Goal: Transaction & Acquisition: Download file/media

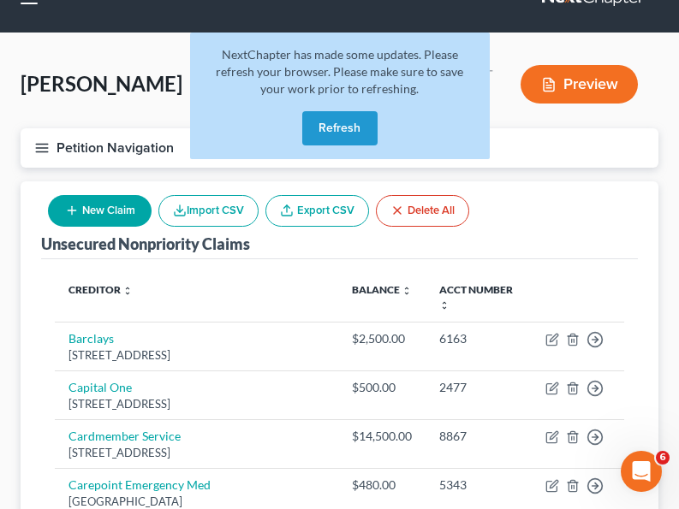
scroll to position [53, 0]
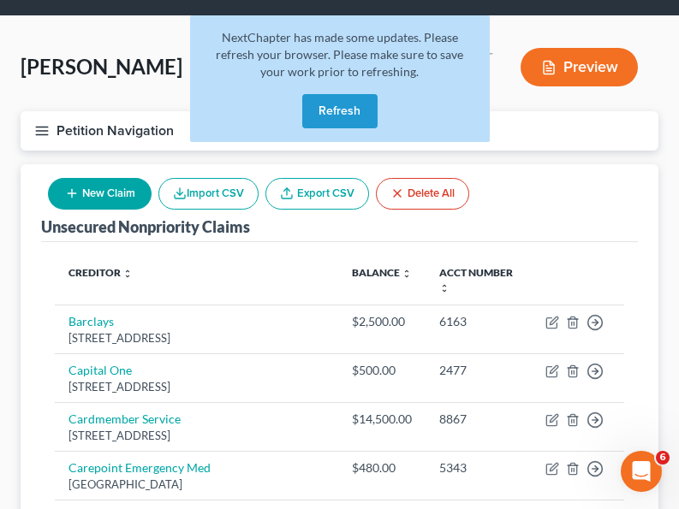
click at [347, 113] on button "Refresh" at bounding box center [339, 111] width 75 height 34
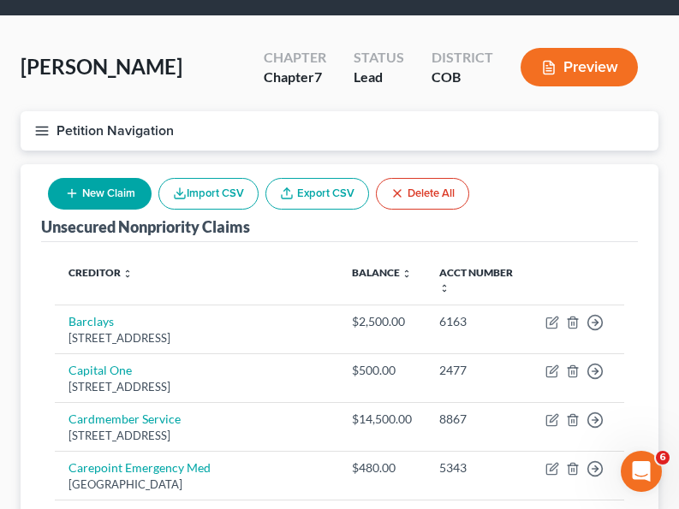
click at [577, 71] on button "Preview" at bounding box center [578, 67] width 117 height 39
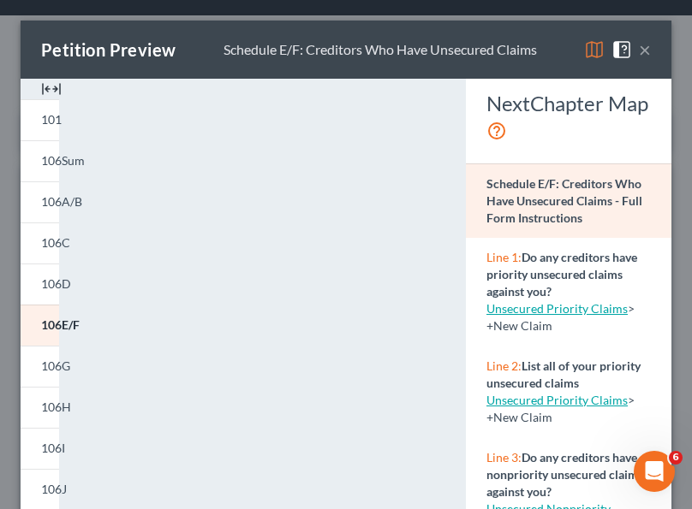
click at [507, 128] on icon at bounding box center [496, 130] width 21 height 25
click at [638, 51] on button "×" at bounding box center [644, 49] width 12 height 21
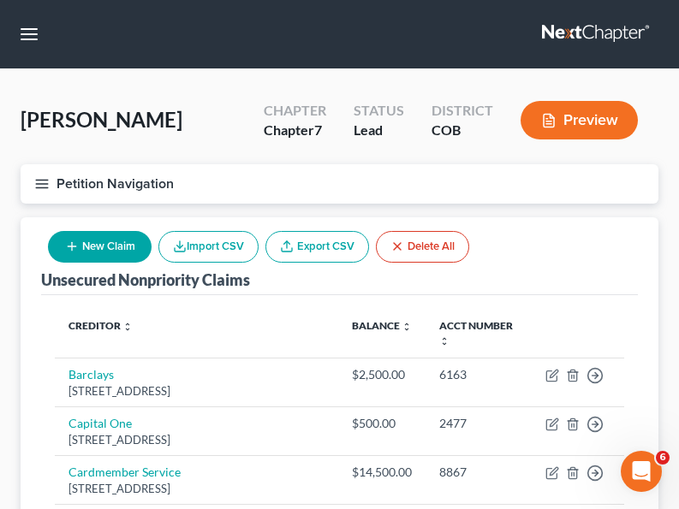
click at [49, 181] on icon "button" at bounding box center [41, 183] width 15 height 15
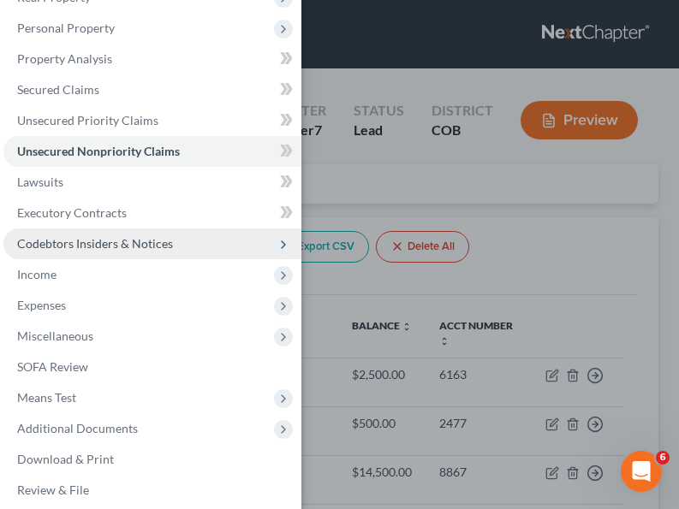
scroll to position [134, 0]
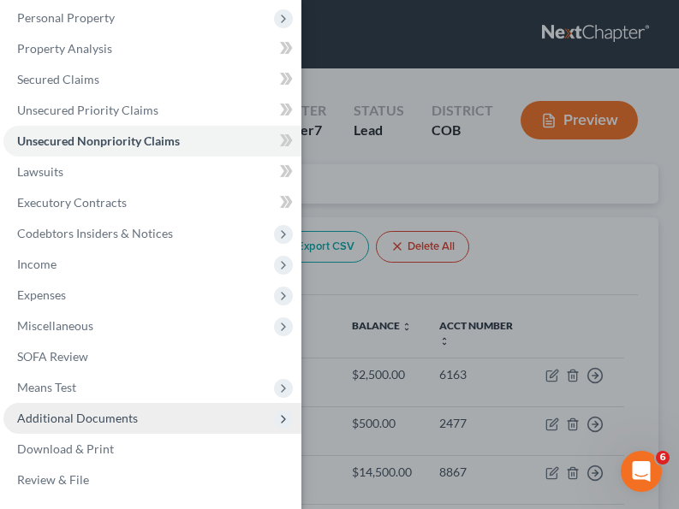
click at [90, 421] on span "Additional Documents" at bounding box center [77, 418] width 121 height 15
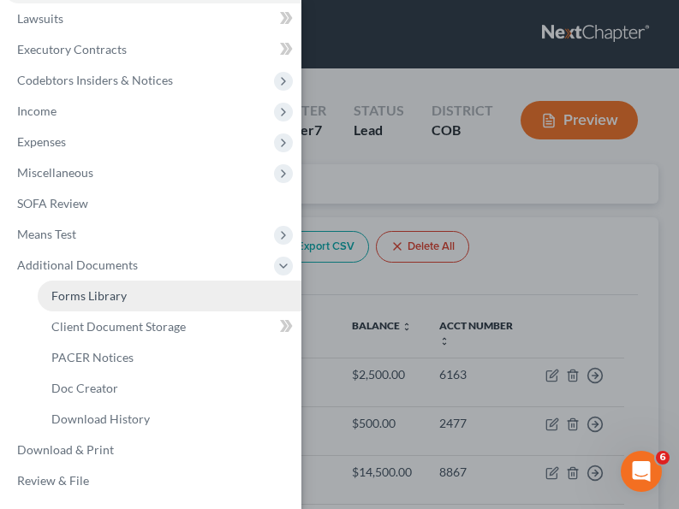
scroll to position [288, 0]
click at [110, 292] on span "Forms Library" at bounding box center [88, 295] width 75 height 15
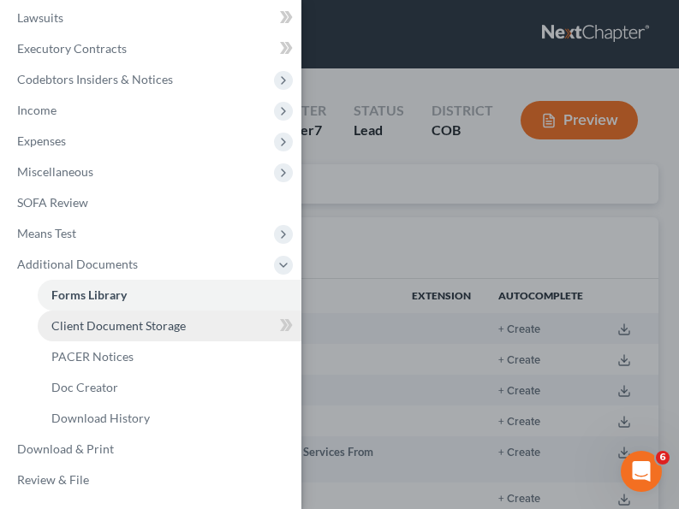
click at [142, 324] on span "Client Document Storage" at bounding box center [118, 325] width 134 height 15
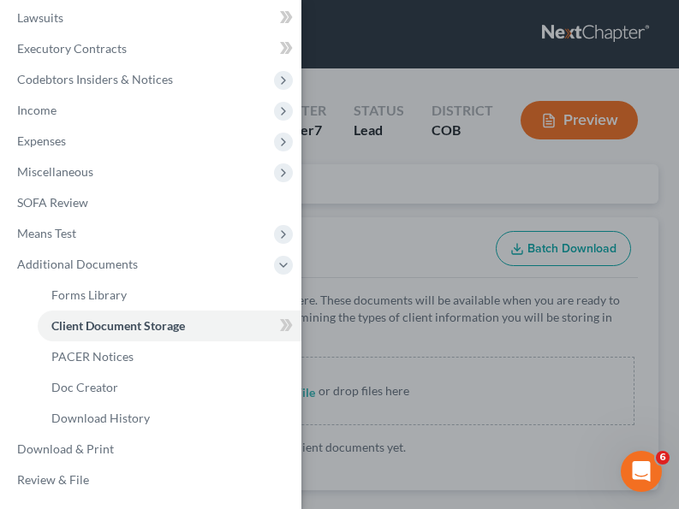
click at [405, 282] on div "Case Dashboard Payments Invoices Payments Payments Credit Report Client Profile" at bounding box center [339, 254] width 679 height 509
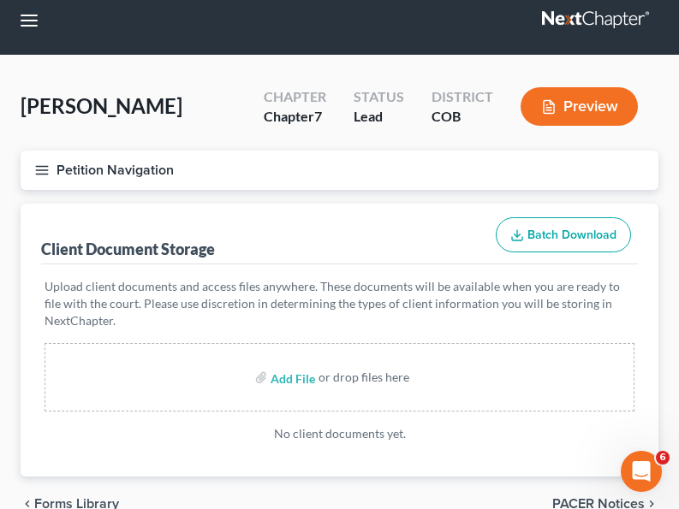
scroll to position [100, 0]
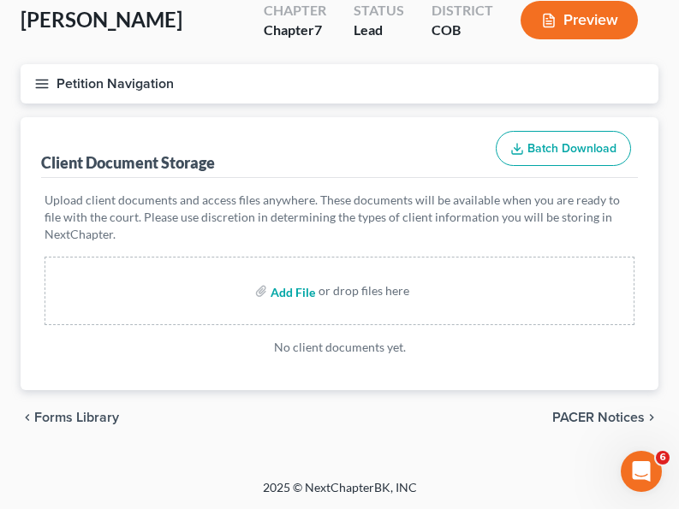
click at [280, 293] on input "file" at bounding box center [290, 291] width 41 height 31
type input "C:\fakepath\16199-CO-CC-039922380.pdf"
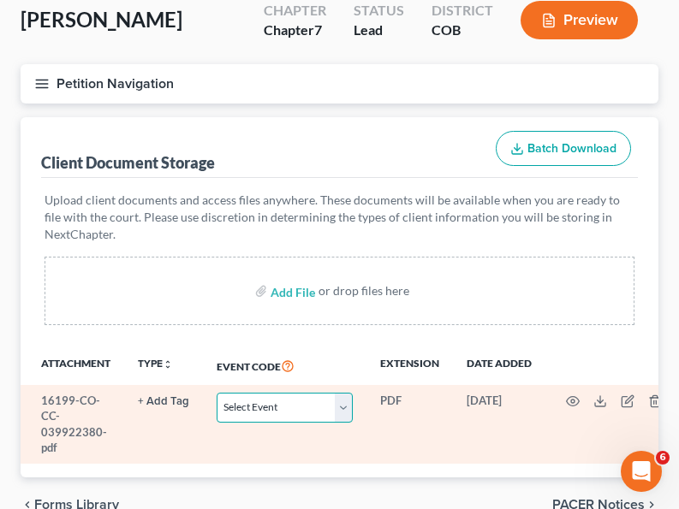
click at [341, 406] on select "Select Event 1009-1.1 Notice of Amendments 20 Largest Unsecured Creditors Amend…" at bounding box center [285, 408] width 136 height 30
select select "5"
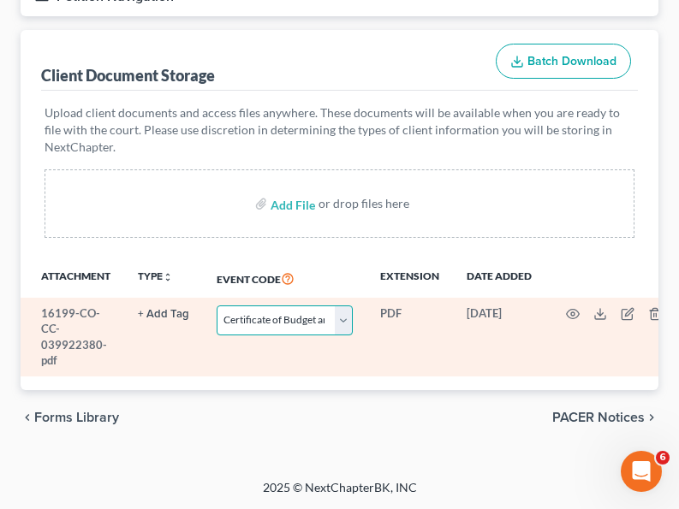
scroll to position [200, 0]
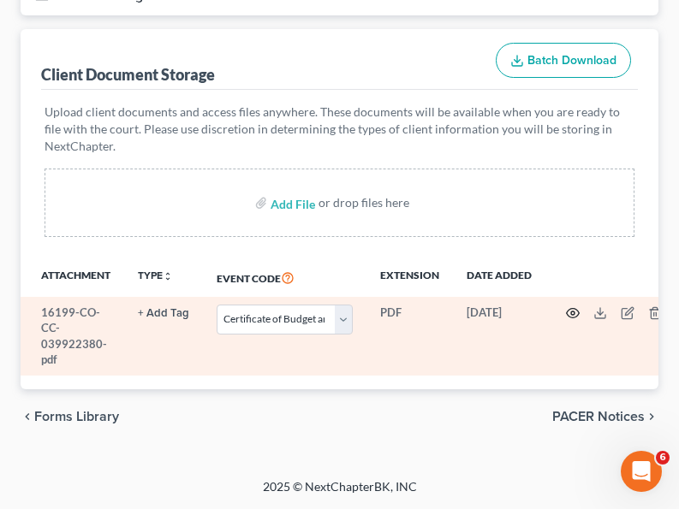
click at [573, 312] on circle "button" at bounding box center [572, 313] width 3 height 3
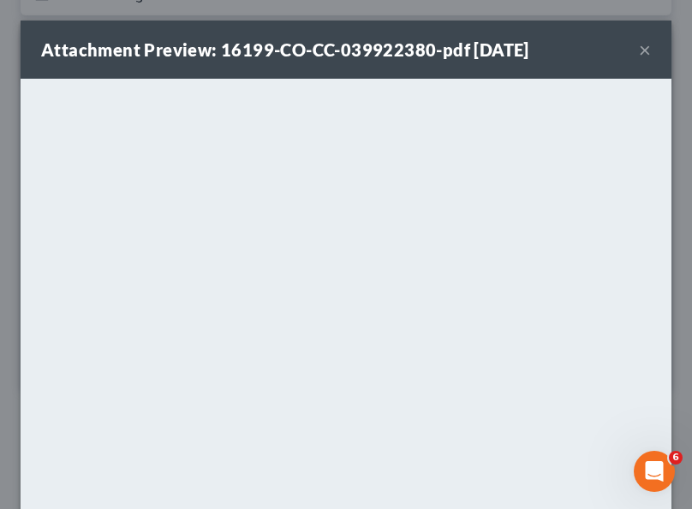
click at [638, 48] on button "×" at bounding box center [644, 49] width 12 height 21
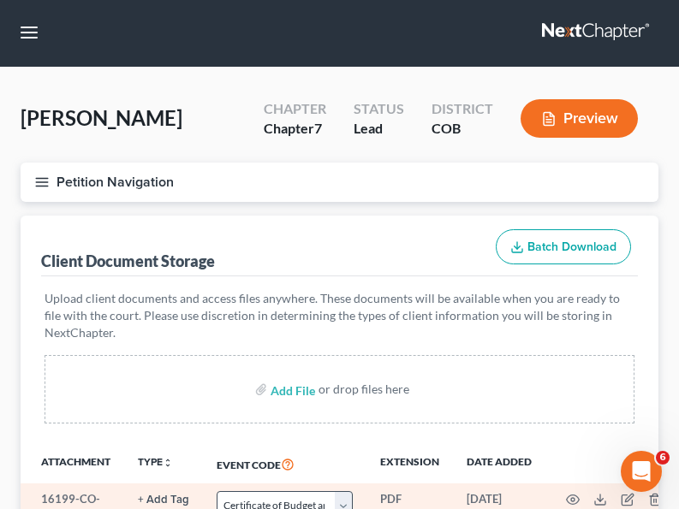
scroll to position [0, 0]
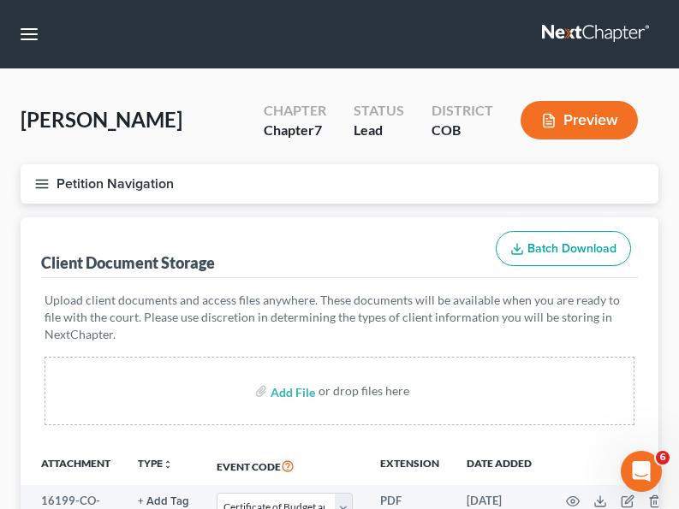
click at [43, 188] on icon "button" at bounding box center [41, 183] width 15 height 15
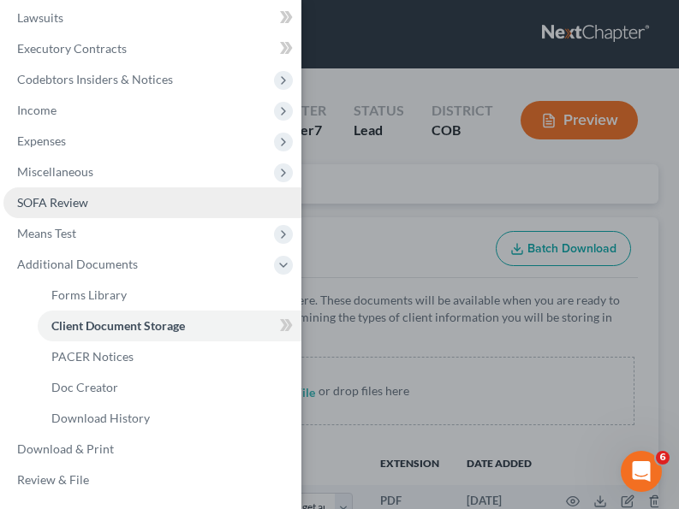
click at [62, 203] on span "SOFA Review" at bounding box center [52, 202] width 71 height 15
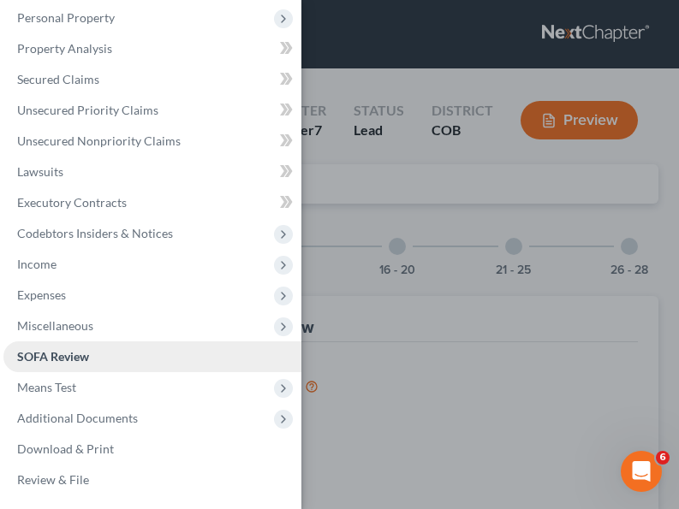
scroll to position [134, 0]
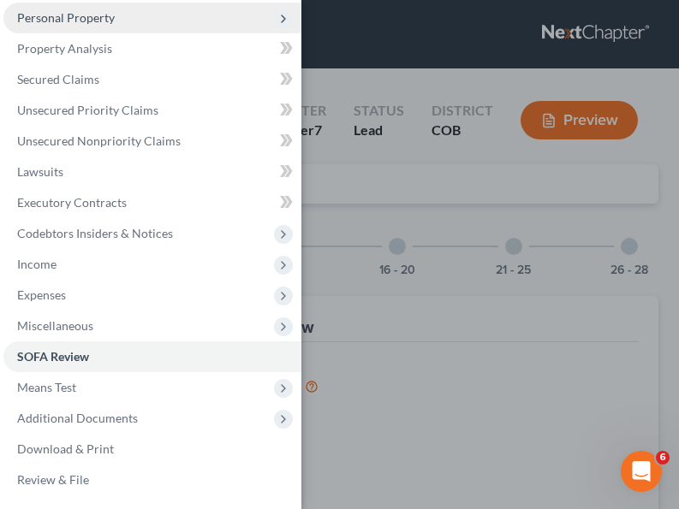
click at [76, 20] on span "Personal Property" at bounding box center [66, 17] width 98 height 15
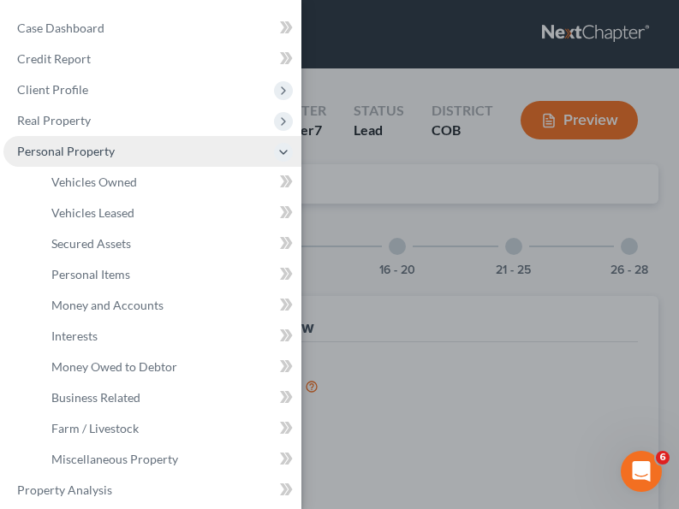
scroll to position [0, 0]
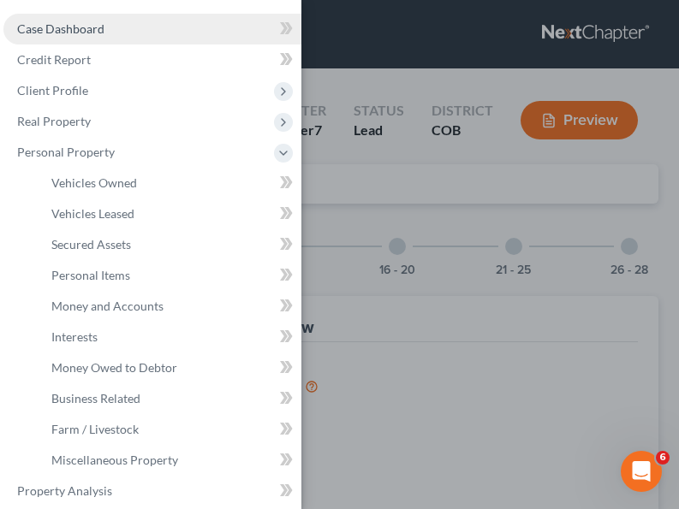
click at [65, 21] on link "Case Dashboard" at bounding box center [152, 29] width 298 height 31
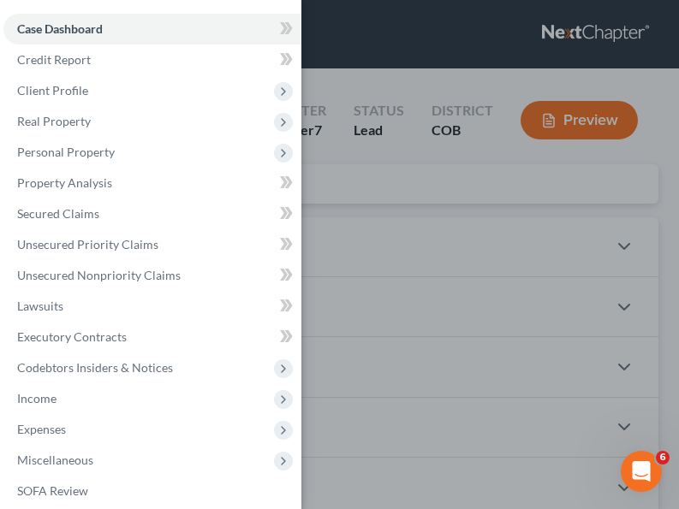
scroll to position [3, 0]
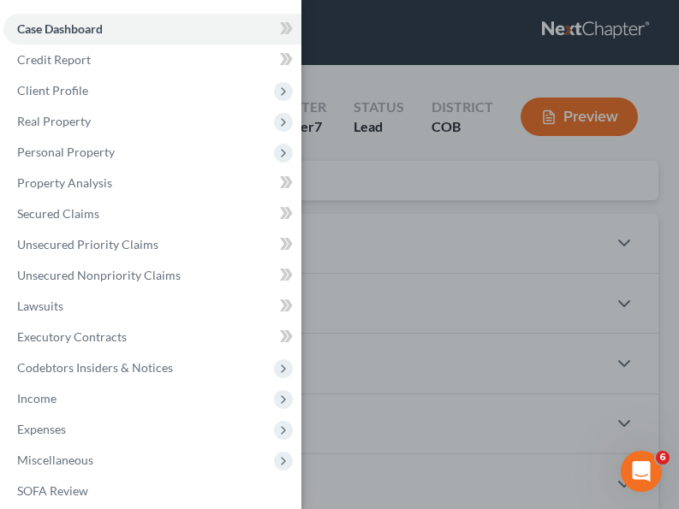
click at [453, 295] on div "Case Dashboard Payments Invoices Payments Payments Credit Report Client Profile" at bounding box center [339, 254] width 679 height 509
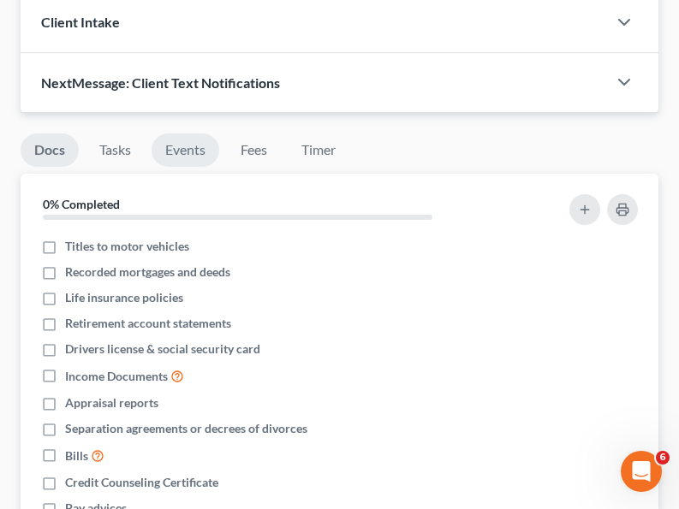
scroll to position [528, 0]
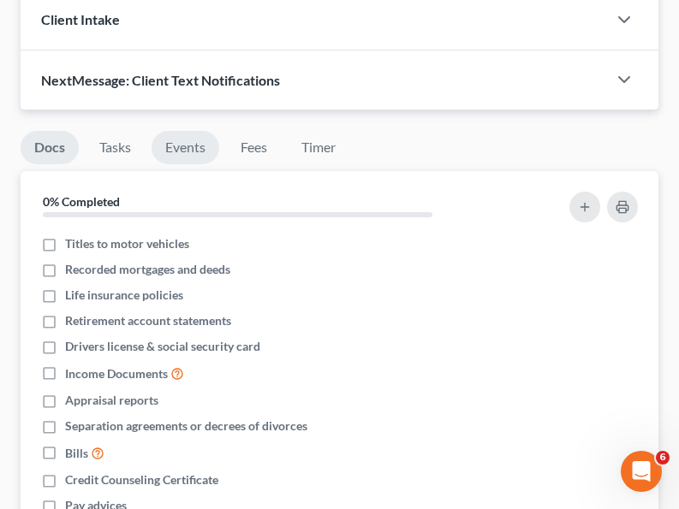
click at [204, 149] on link "Events" at bounding box center [185, 147] width 68 height 33
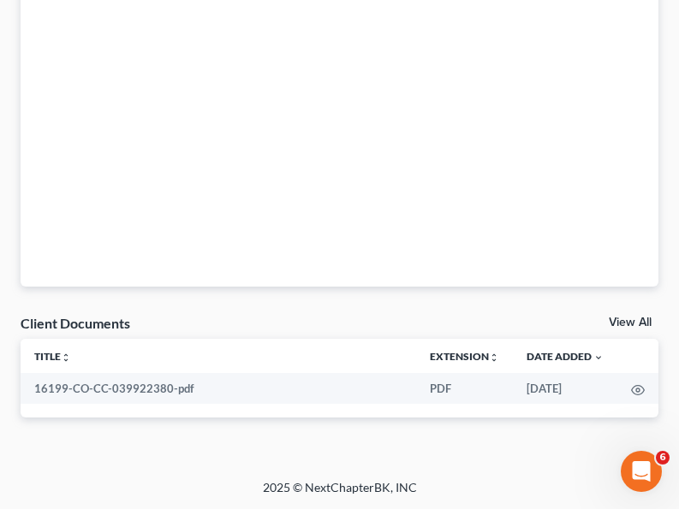
scroll to position [0, 0]
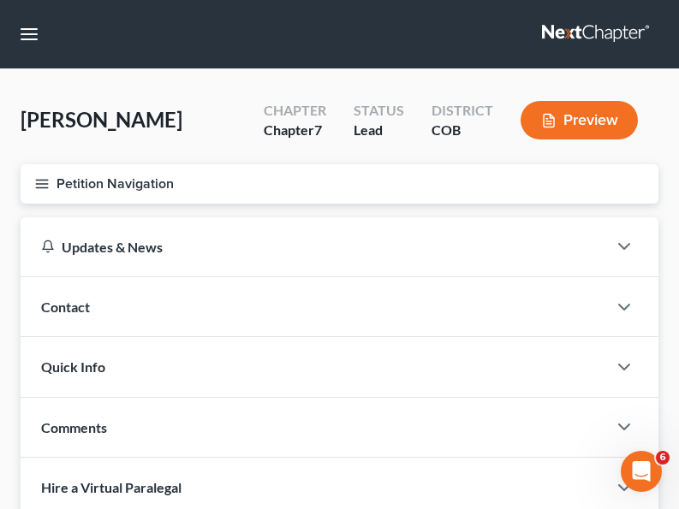
click at [41, 185] on icon "button" at bounding box center [41, 183] width 15 height 15
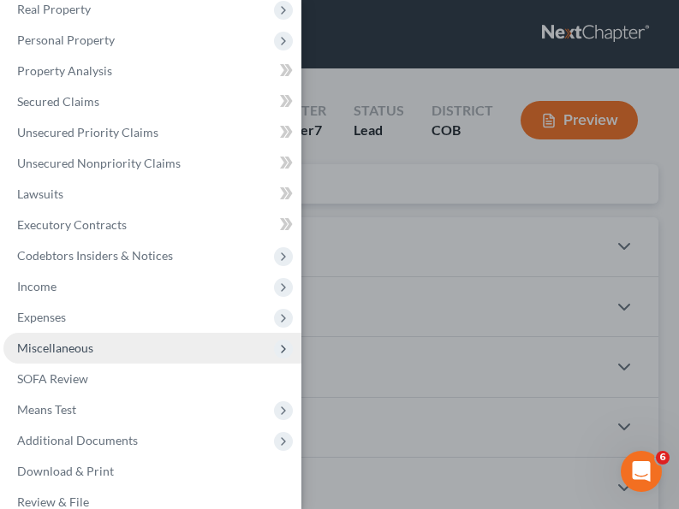
scroll to position [113, 0]
click at [52, 345] on span "Miscellaneous" at bounding box center [55, 347] width 76 height 15
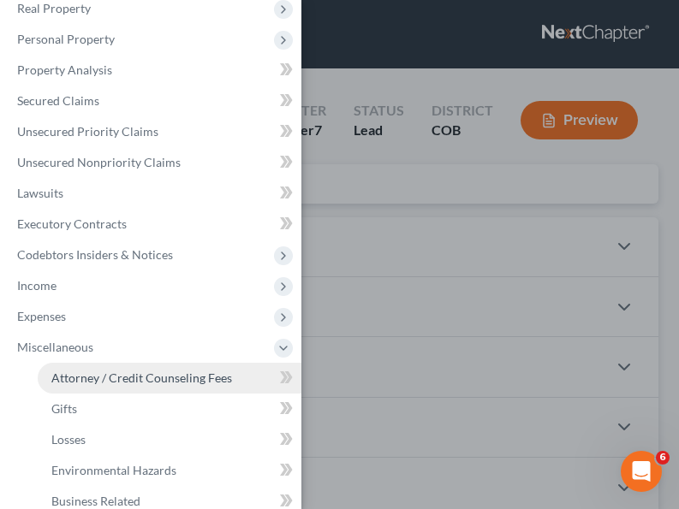
click at [124, 379] on span "Attorney / Credit Counseling Fees" at bounding box center [141, 378] width 181 height 15
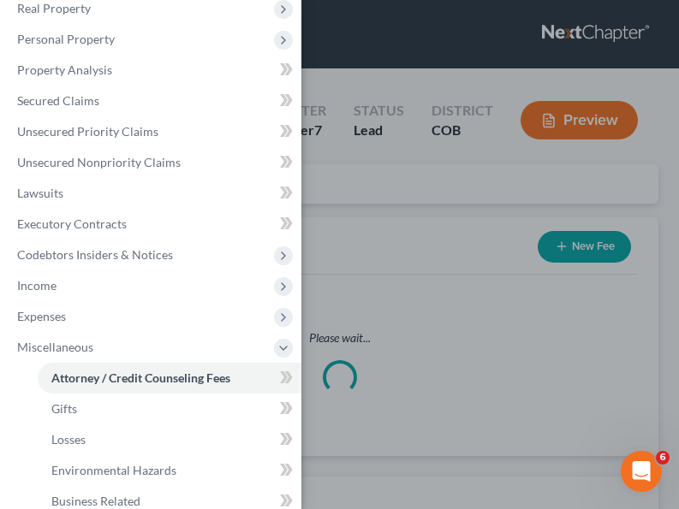
select select "0"
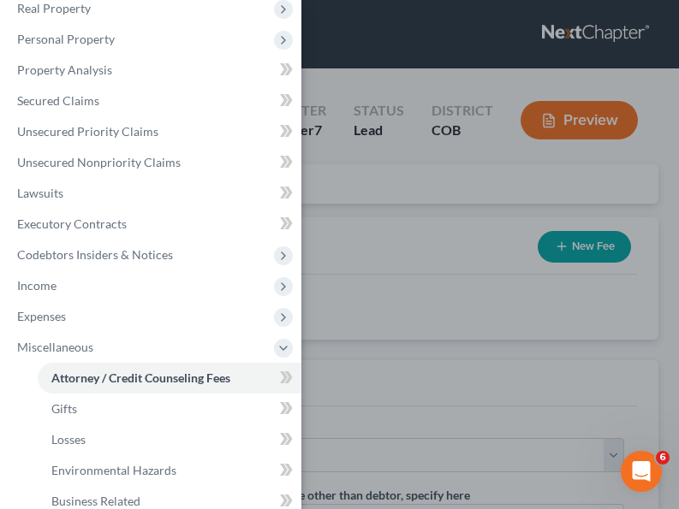
click at [421, 353] on div "Case Dashboard Payments Invoices Payments Payments Credit Report Client Profile" at bounding box center [339, 254] width 679 height 509
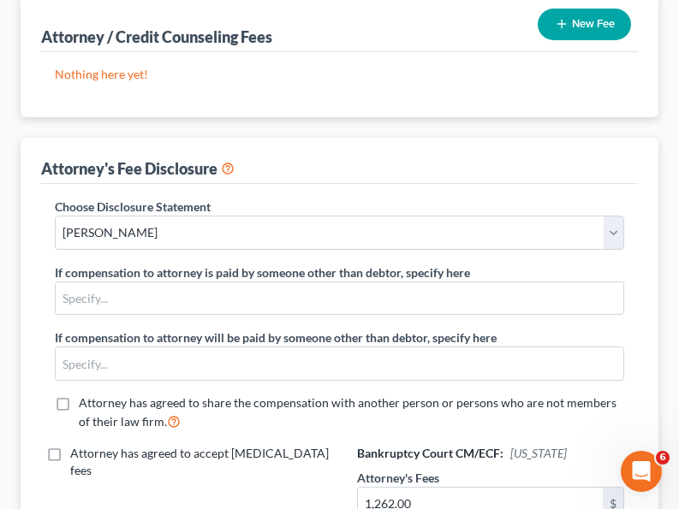
scroll to position [223, 0]
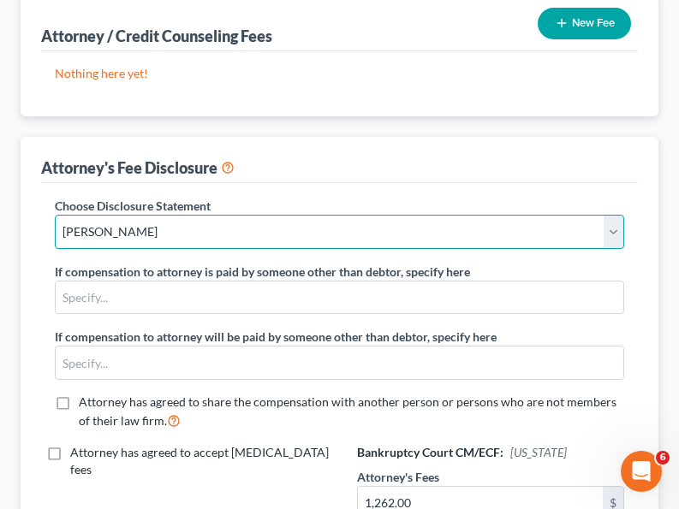
click at [178, 236] on select "Select [PERSON_NAME]" at bounding box center [339, 232] width 569 height 34
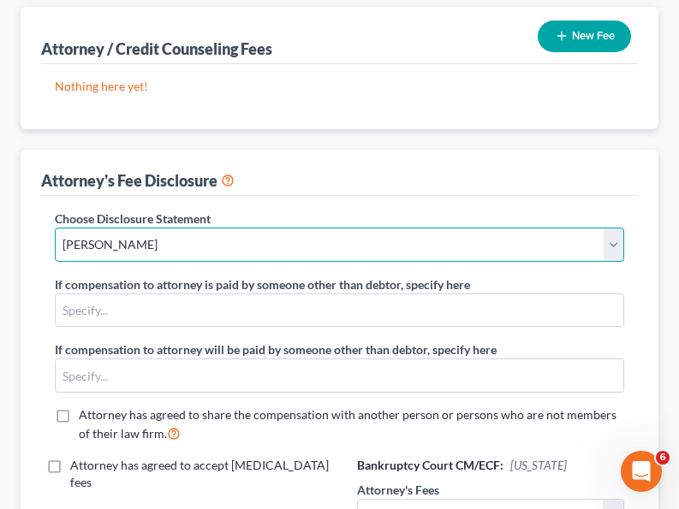
scroll to position [0, 0]
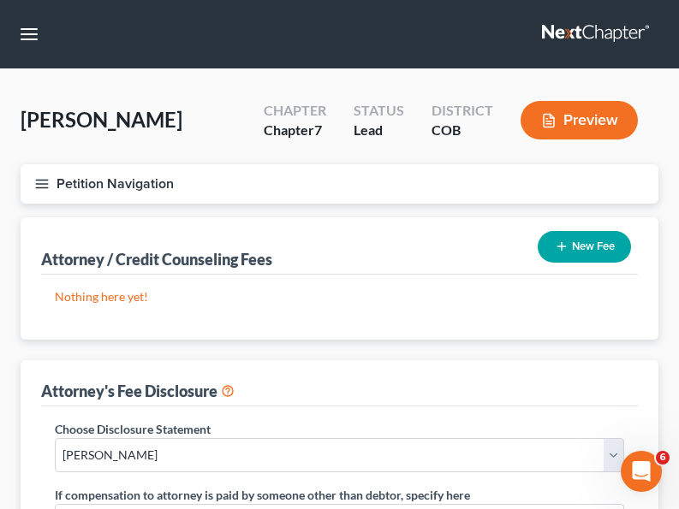
click at [44, 181] on icon "button" at bounding box center [41, 183] width 15 height 15
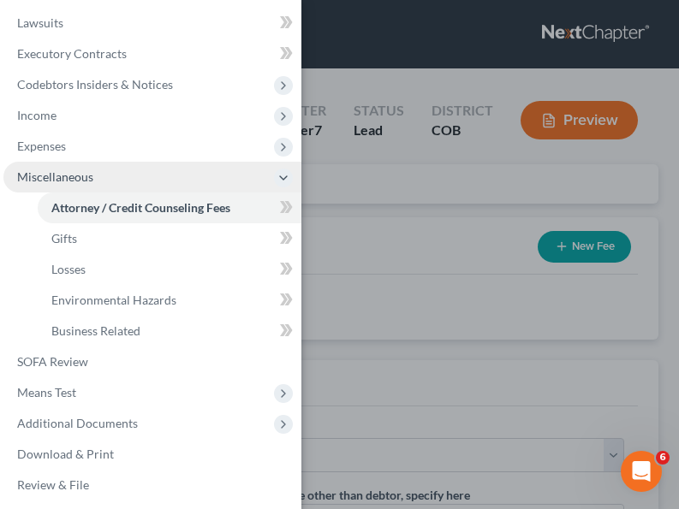
scroll to position [288, 0]
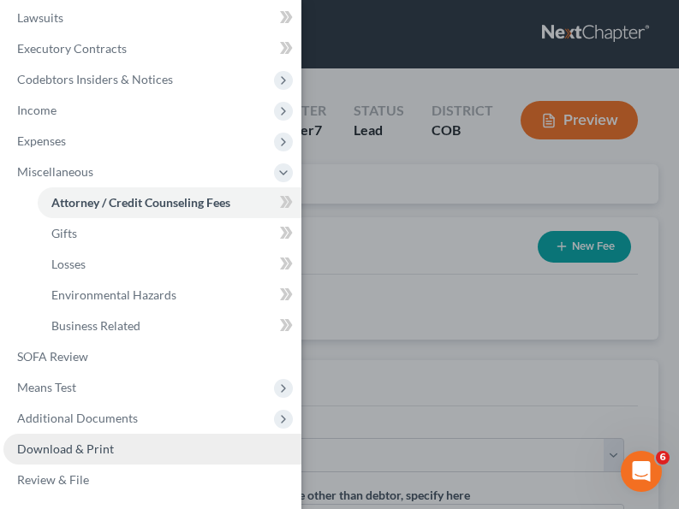
click at [76, 453] on span "Download & Print" at bounding box center [65, 449] width 97 height 15
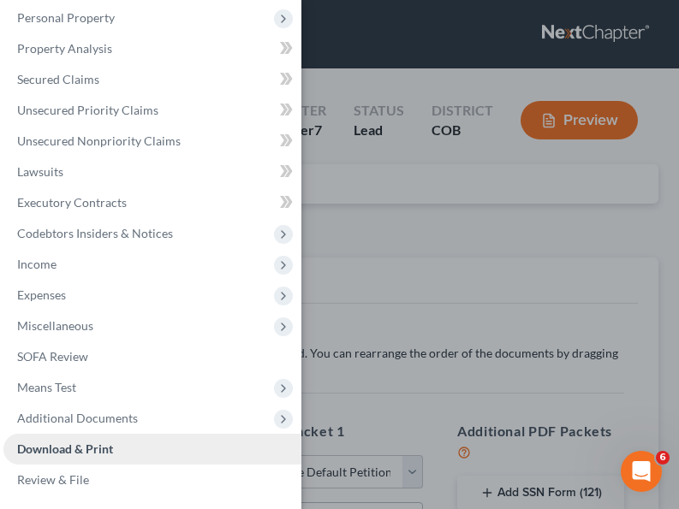
scroll to position [134, 0]
click at [134, 447] on link "Download & Print" at bounding box center [152, 449] width 298 height 31
click at [153, 453] on link "Download & Print" at bounding box center [152, 449] width 298 height 31
click at [317, 412] on div "Case Dashboard Payments Invoices Payments Payments Credit Report Client Profile" at bounding box center [339, 254] width 679 height 509
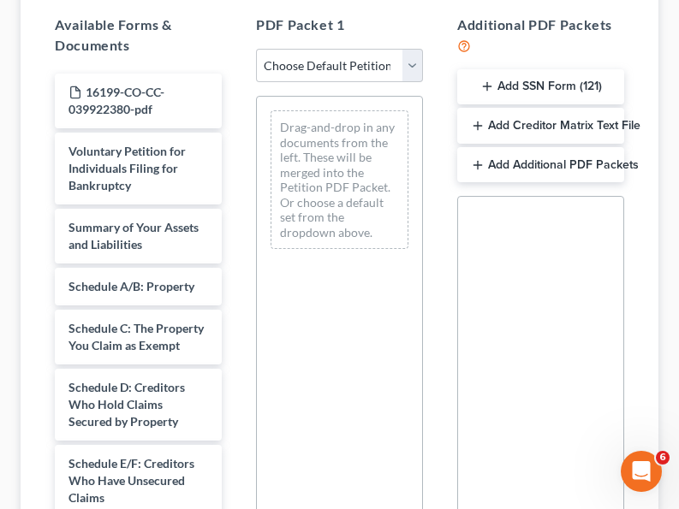
scroll to position [406, 0]
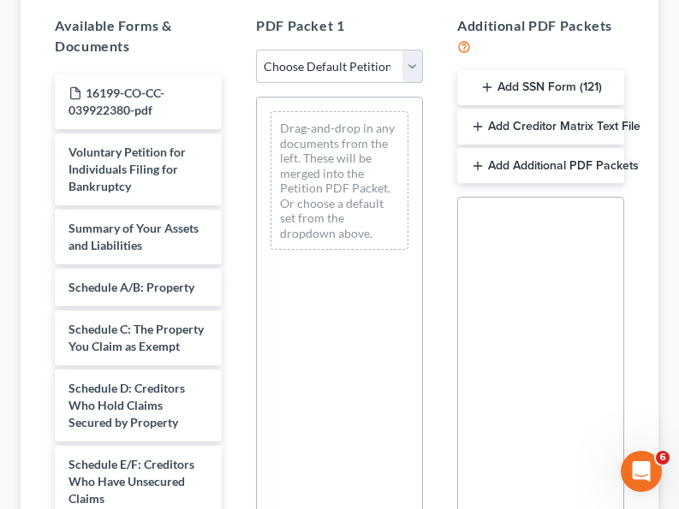
click at [411, 68] on select "Choose Default Petition PDF Packet Complete Bankruptcy Petition (all forms and …" at bounding box center [339, 67] width 167 height 34
select select "0"
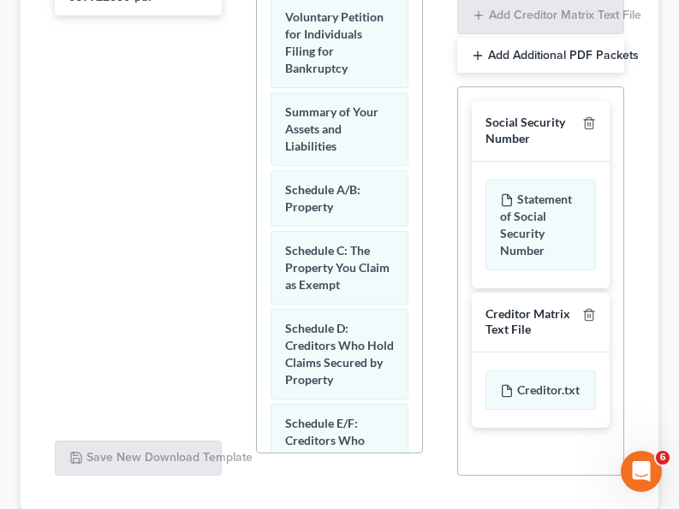
scroll to position [567, 0]
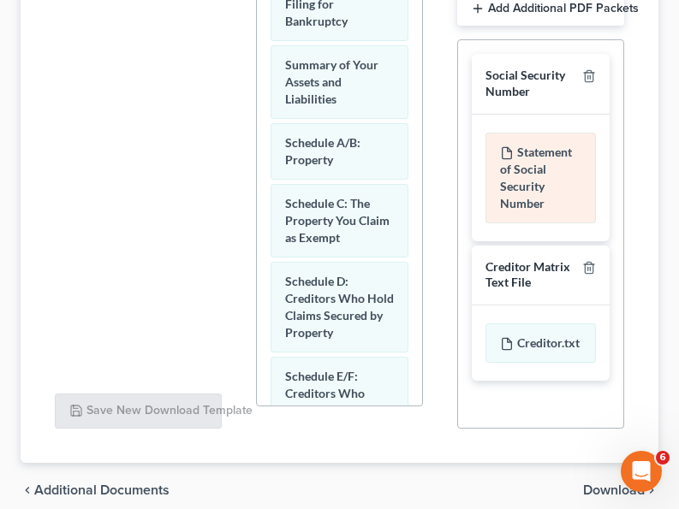
click at [525, 164] on div "Statement of Social Security Number" at bounding box center [540, 178] width 110 height 91
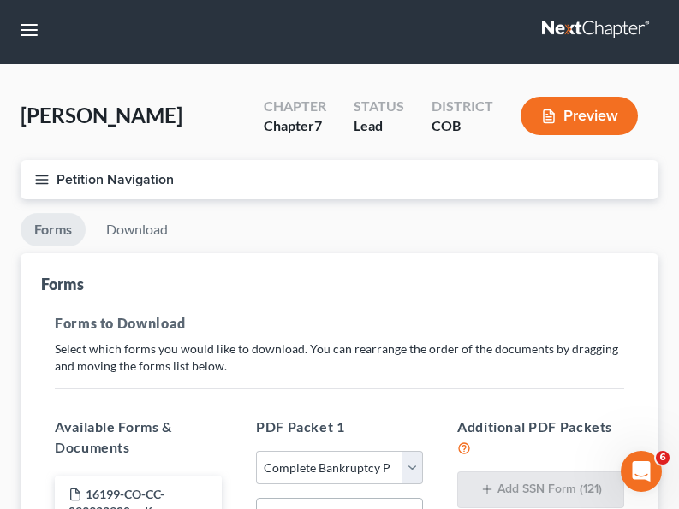
scroll to position [0, 0]
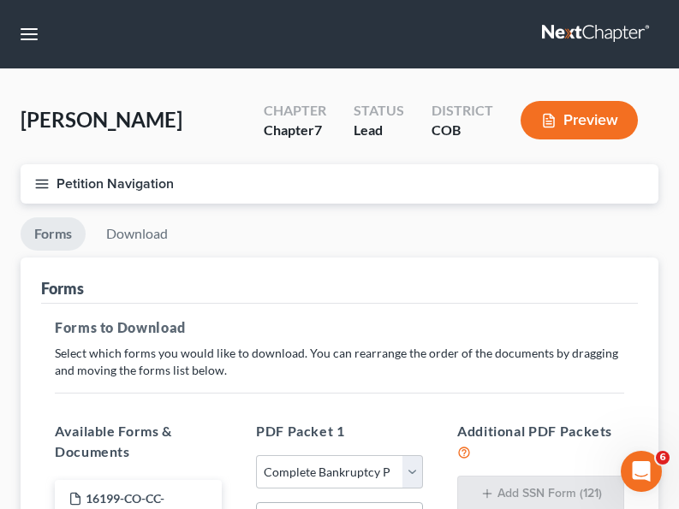
click at [44, 187] on line "button" at bounding box center [42, 187] width 12 height 0
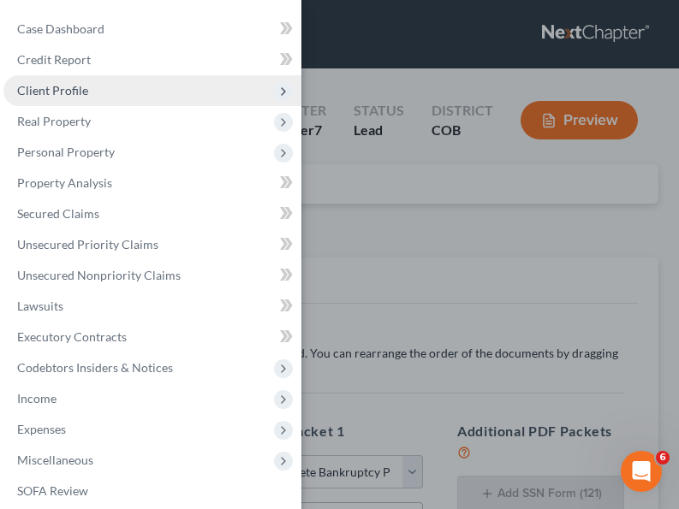
click at [65, 96] on span "Client Profile" at bounding box center [52, 90] width 71 height 15
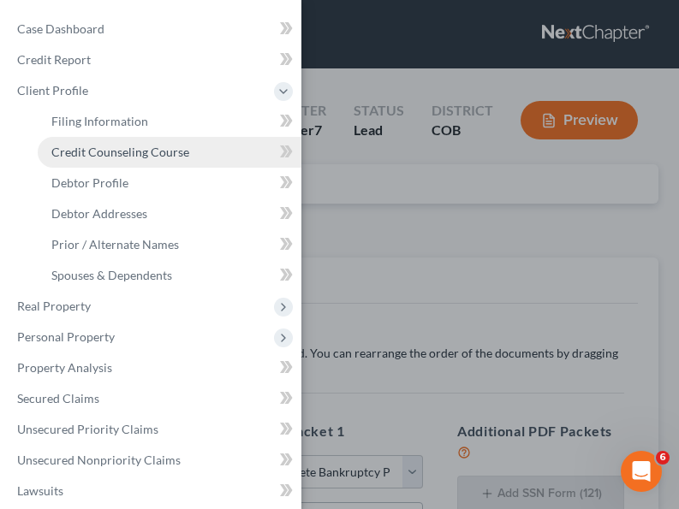
click at [123, 150] on span "Credit Counseling Course" at bounding box center [120, 152] width 138 height 15
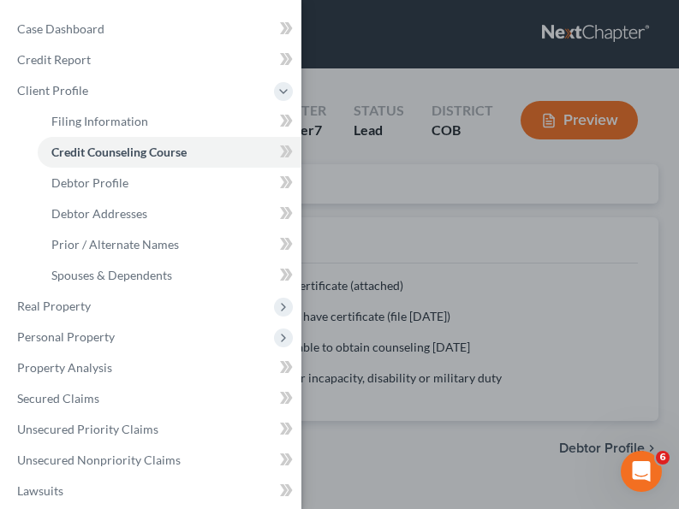
click at [487, 284] on div "Case Dashboard Payments Invoices Payments Payments Credit Report Client Profile" at bounding box center [339, 254] width 679 height 509
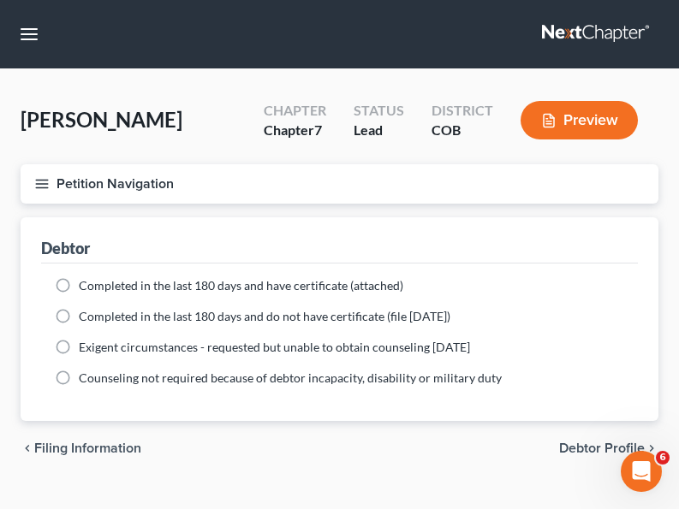
click at [79, 282] on label "Completed in the last 180 days and have certificate (attached)" at bounding box center [241, 285] width 324 height 17
click at [86, 282] on input "Completed in the last 180 days and have certificate (attached)" at bounding box center [91, 282] width 11 height 11
radio input "true"
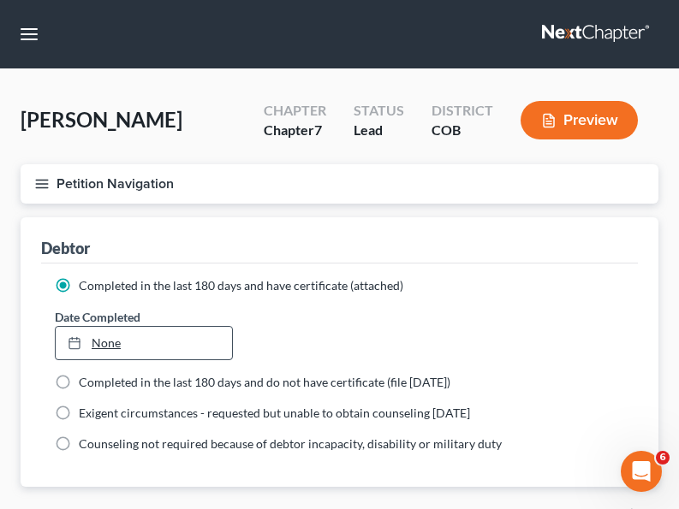
click at [149, 346] on link "None" at bounding box center [144, 343] width 176 height 33
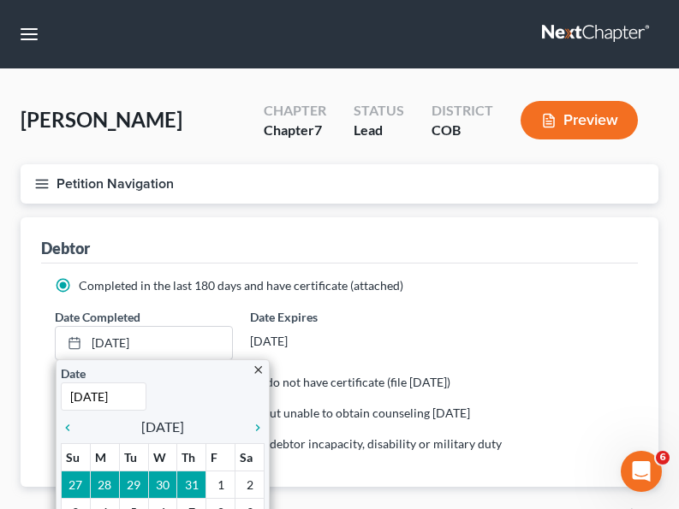
type input "[DATE]"
click at [441, 351] on div "Date Completed [DATE] close Date [DATE] Time 12:00 AM chevron_left [DATE] chevr…" at bounding box center [339, 334] width 586 height 52
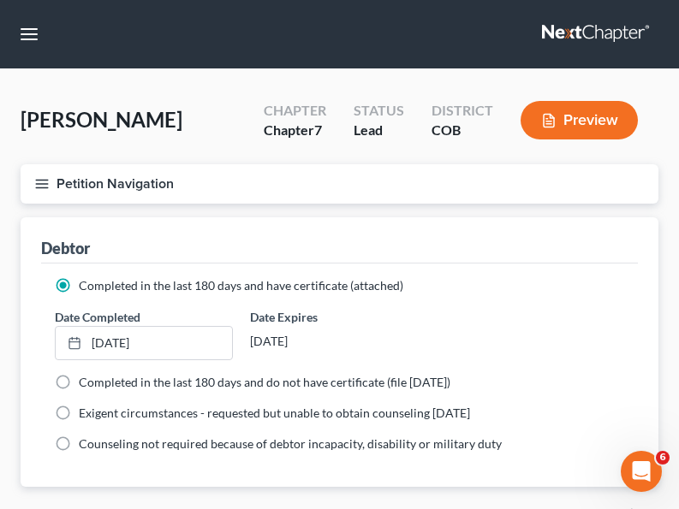
click at [45, 184] on line "button" at bounding box center [42, 184] width 12 height 0
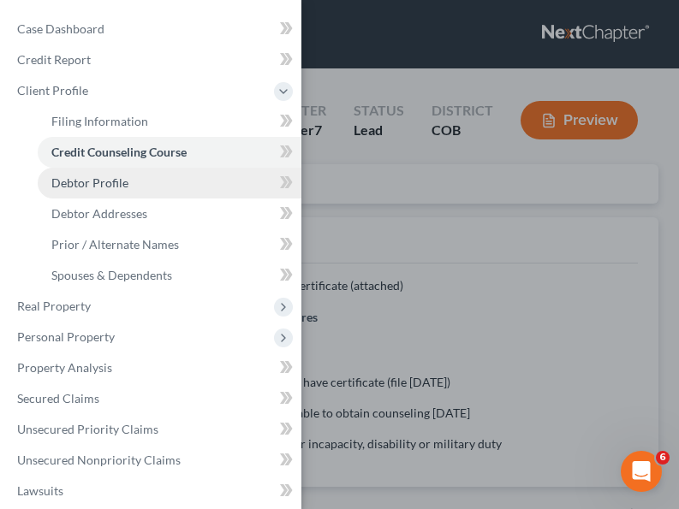
click at [99, 186] on span "Debtor Profile" at bounding box center [89, 182] width 77 height 15
select select "3"
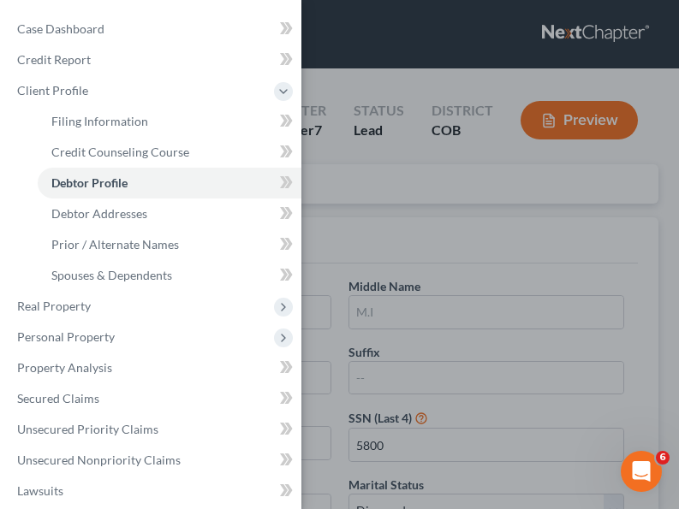
click at [573, 288] on div "Case Dashboard Payments Invoices Payments Payments Credit Report Client Profile" at bounding box center [339, 254] width 679 height 509
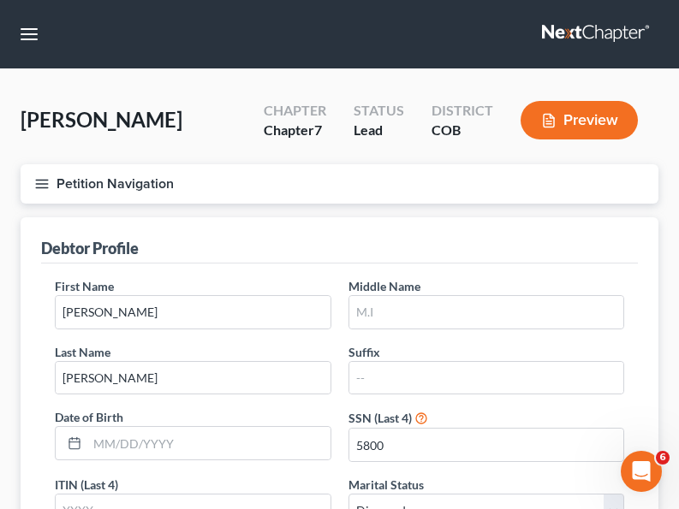
click at [565, 116] on button "Preview" at bounding box center [578, 120] width 117 height 39
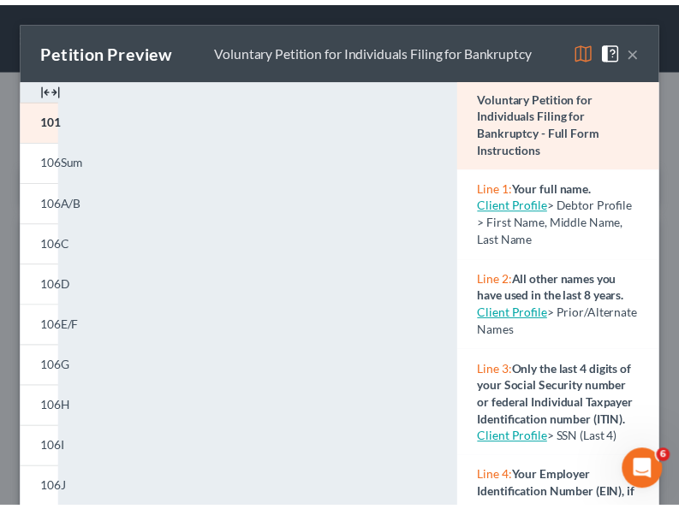
scroll to position [89, 0]
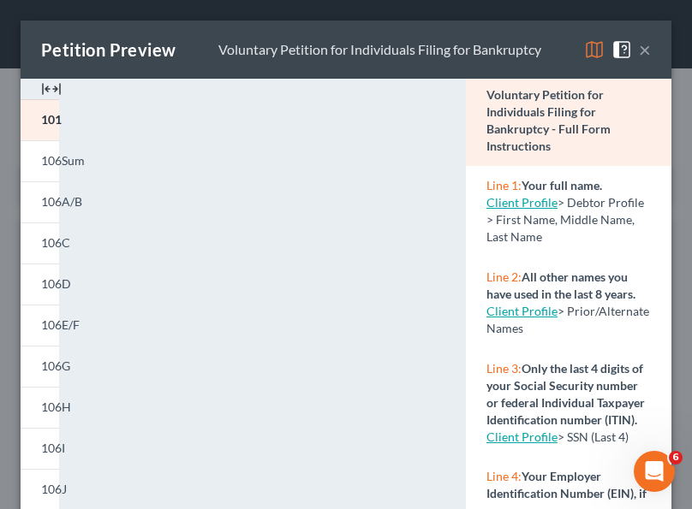
click at [638, 50] on button "×" at bounding box center [644, 49] width 12 height 21
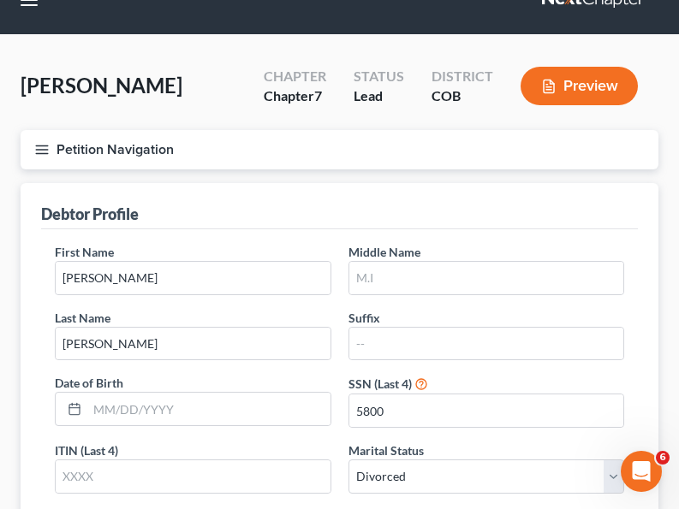
scroll to position [42, 0]
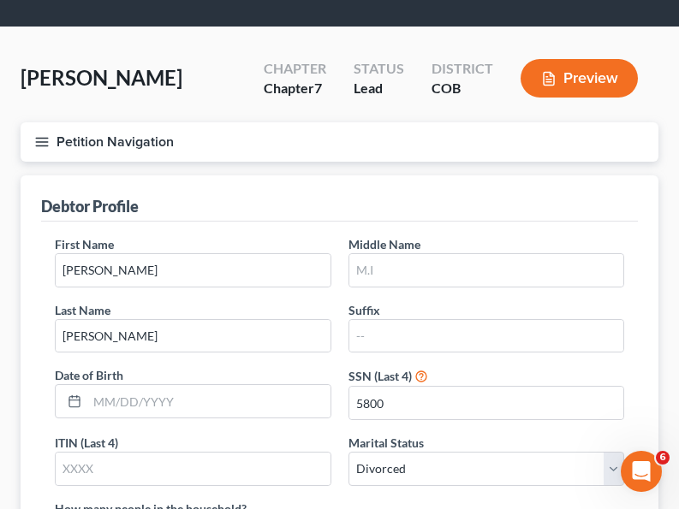
click at [40, 140] on icon "button" at bounding box center [41, 141] width 15 height 15
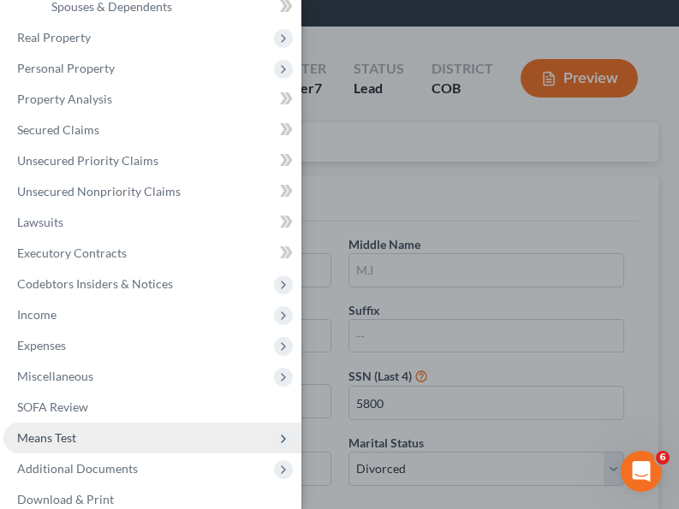
scroll to position [319, 0]
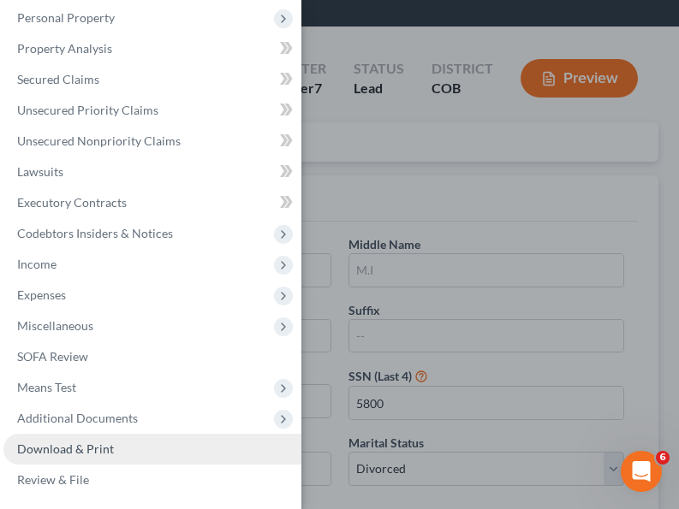
click at [106, 454] on span "Download & Print" at bounding box center [65, 449] width 97 height 15
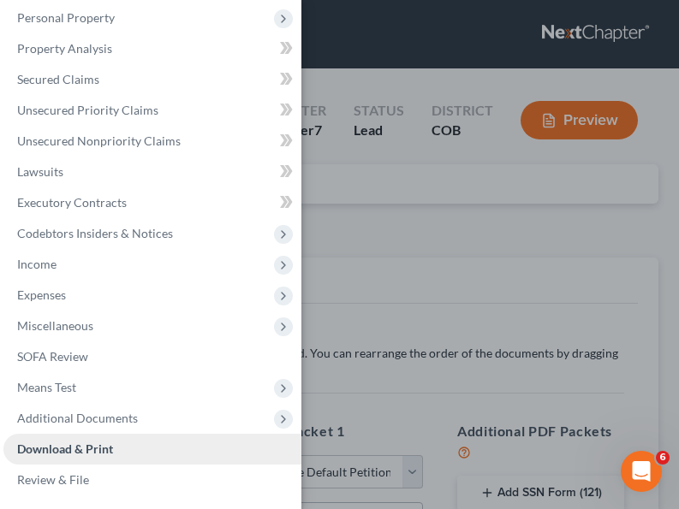
scroll to position [134, 0]
click at [525, 322] on div "Case Dashboard Payments Invoices Payments Payments Credit Report Client Profile" at bounding box center [339, 254] width 679 height 509
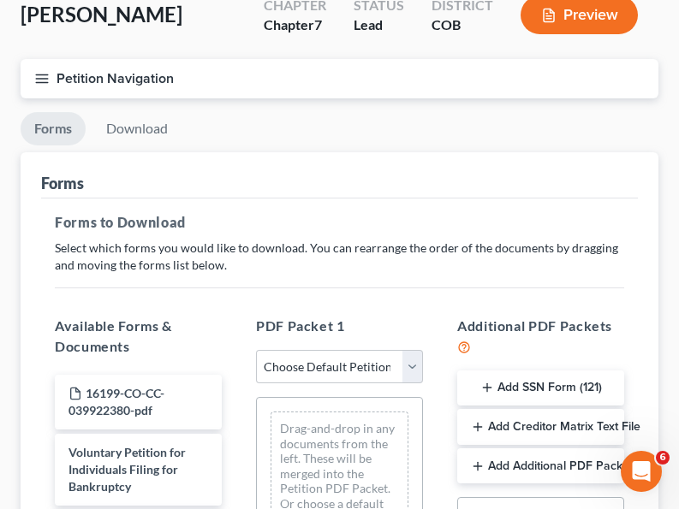
scroll to position [371, 0]
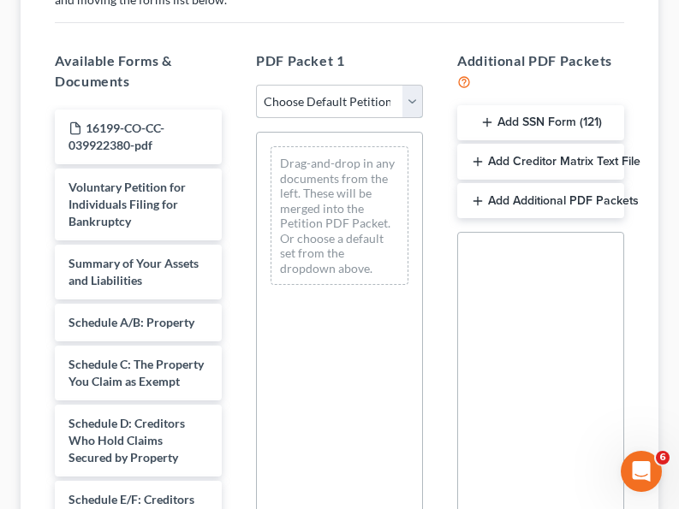
click at [407, 101] on select "Choose Default Petition PDF Packet Complete Bankruptcy Petition (all forms and …" at bounding box center [339, 102] width 167 height 34
select select "0"
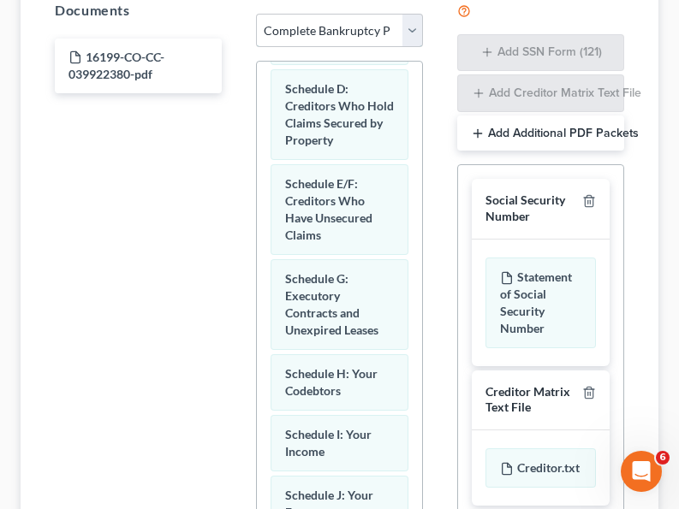
scroll to position [639, 0]
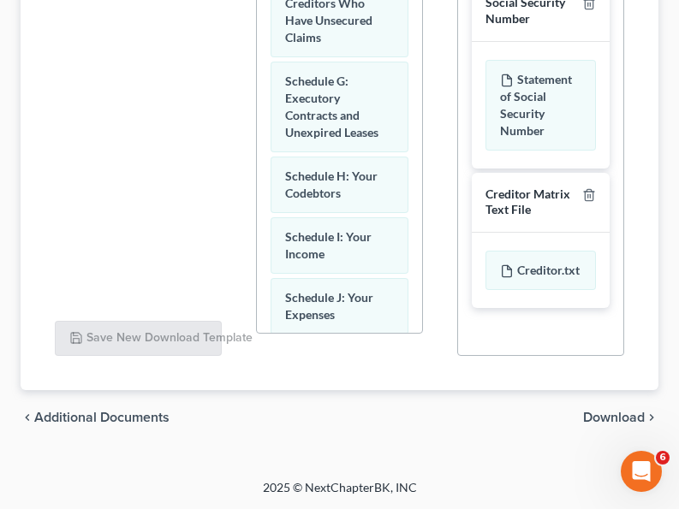
click at [636, 417] on span "Download" at bounding box center [614, 418] width 62 height 14
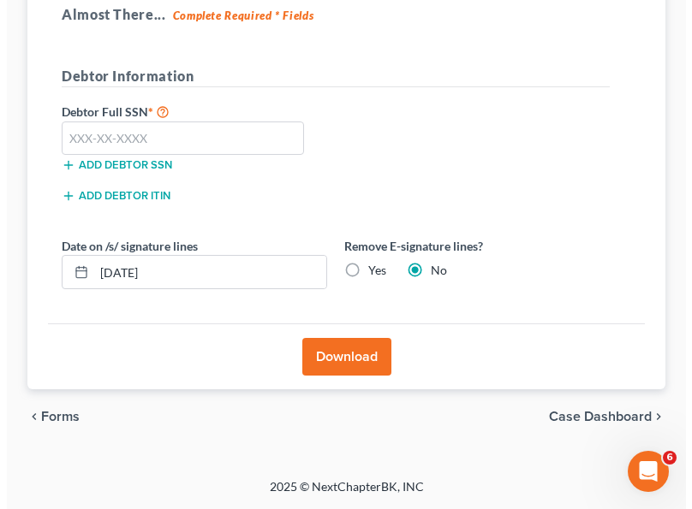
scroll to position [312, 0]
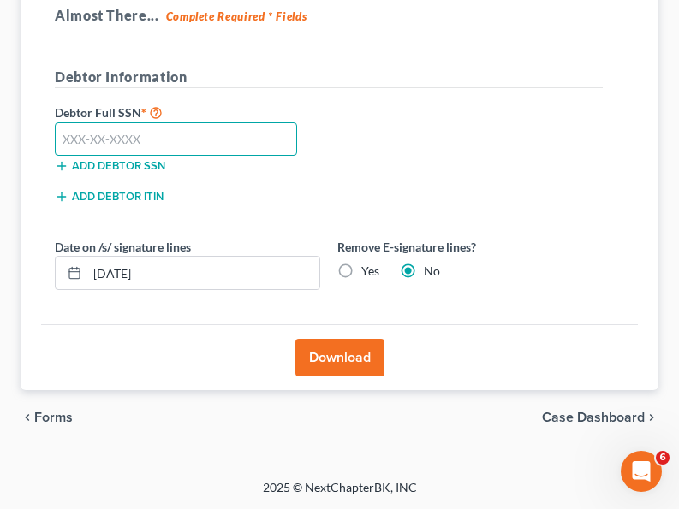
click at [172, 142] on input "text" at bounding box center [176, 139] width 242 height 34
type input "520-96-5800"
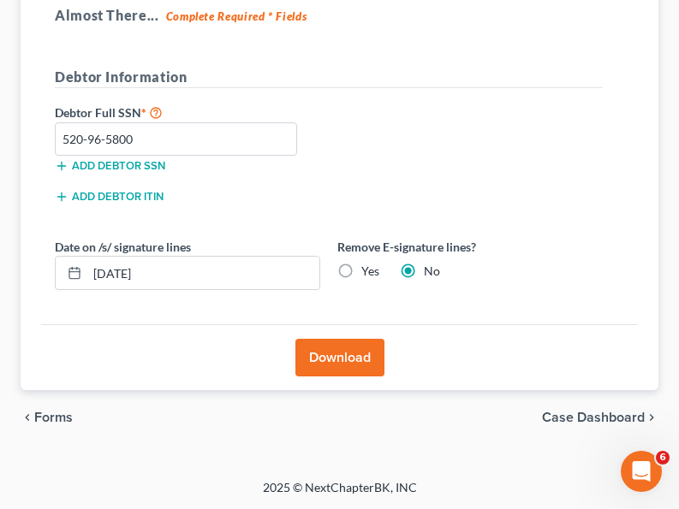
click at [359, 355] on button "Download" at bounding box center [339, 358] width 89 height 38
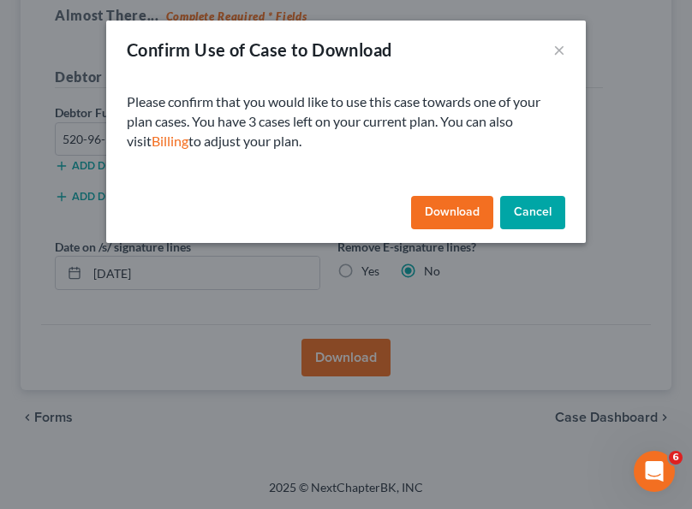
click at [448, 213] on button "Download" at bounding box center [452, 213] width 82 height 34
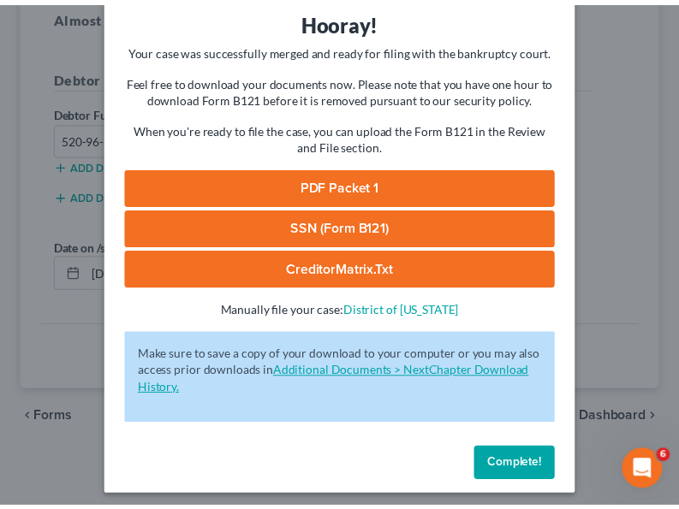
scroll to position [79, 0]
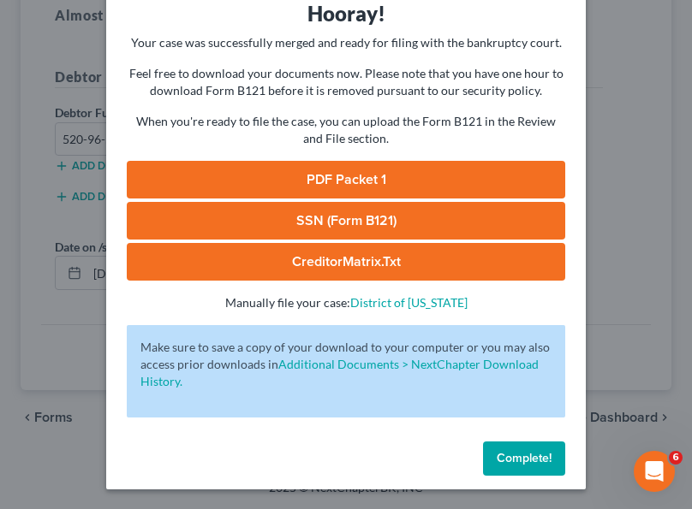
click at [362, 182] on link "PDF Packet 1" at bounding box center [346, 180] width 438 height 38
click at [357, 211] on link "SSN (Form B121)" at bounding box center [346, 221] width 438 height 38
click at [523, 464] on span "Complete!" at bounding box center [523, 458] width 55 height 15
